Goal: Find specific page/section: Find specific page/section

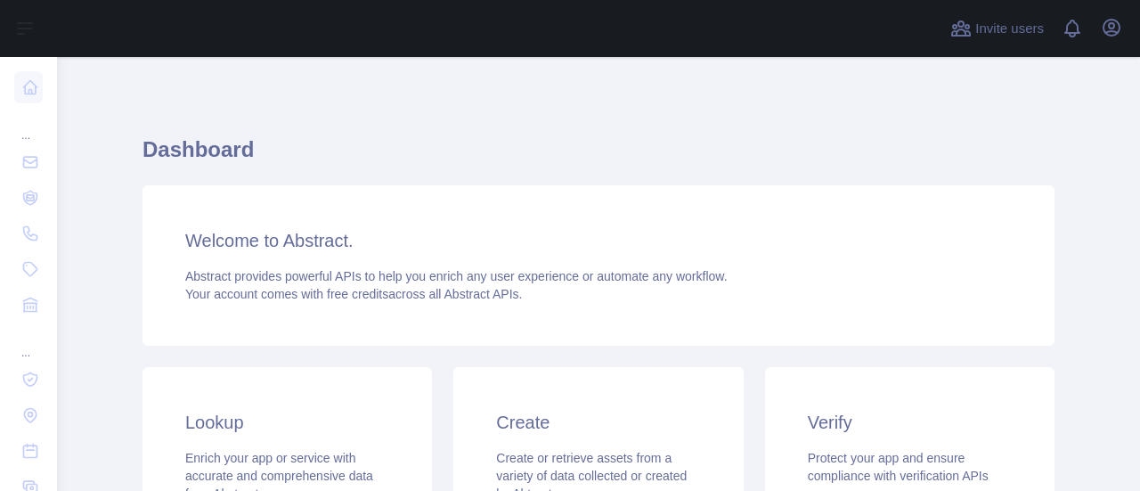
scroll to position [178, 0]
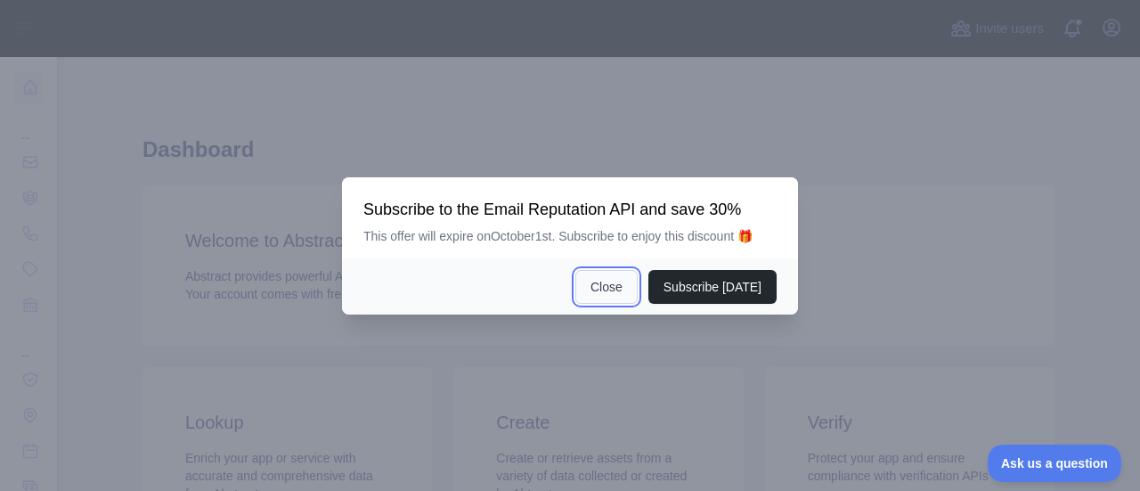
click at [624, 295] on button "Close" at bounding box center [606, 287] width 62 height 34
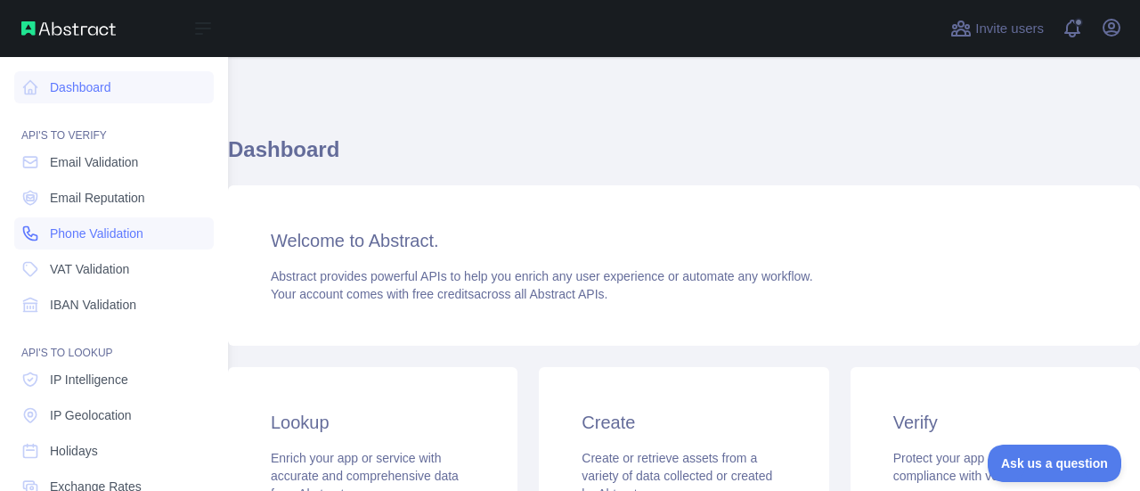
click at [110, 236] on span "Phone Validation" at bounding box center [97, 233] width 94 height 18
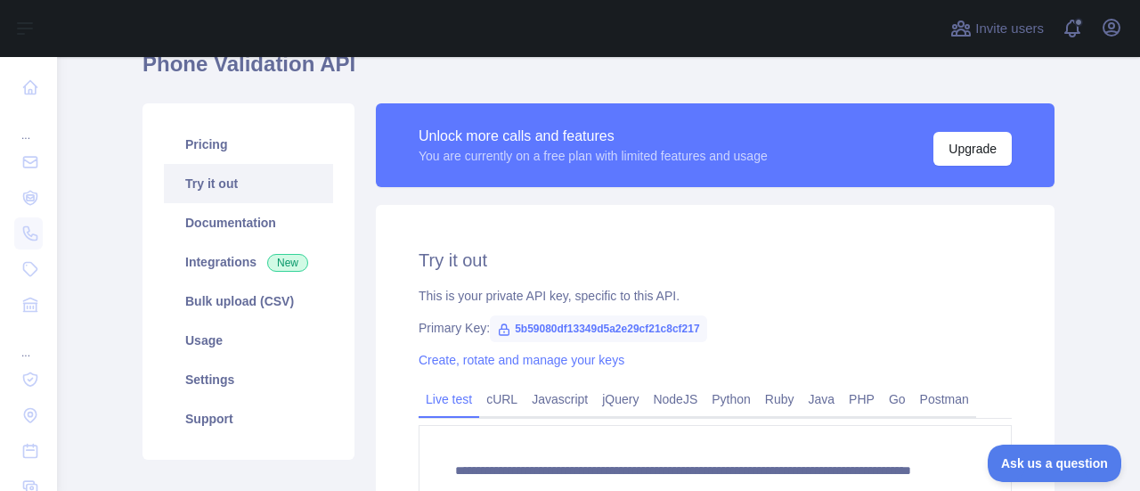
scroll to position [257, 0]
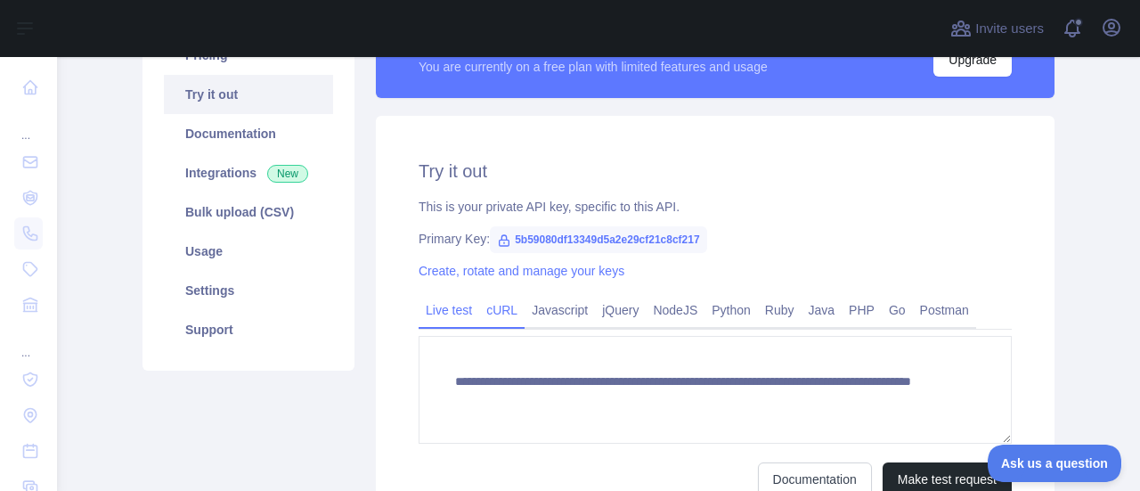
click at [490, 309] on link "cURL" at bounding box center [501, 310] width 45 height 29
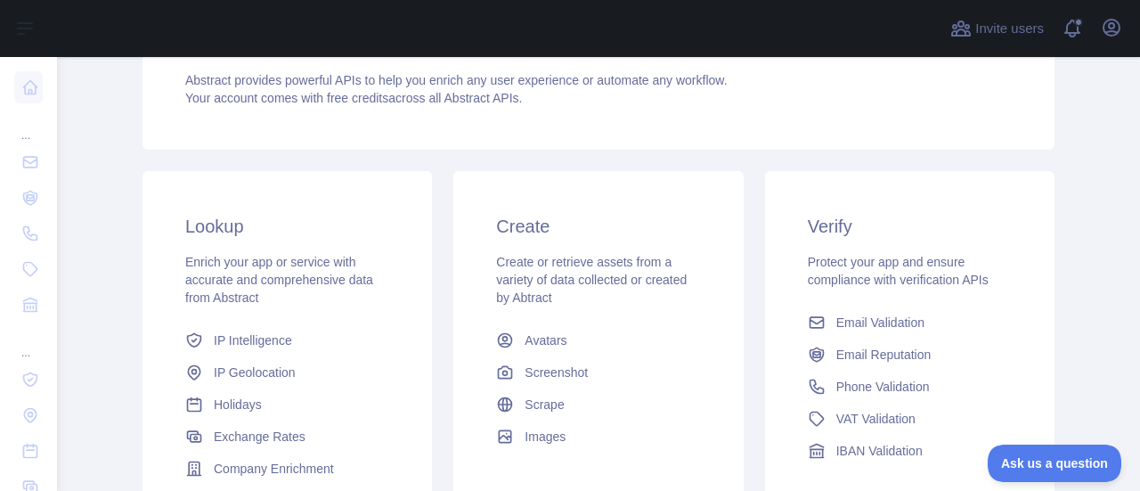
scroll to position [257, 0]
